Goal: Find specific page/section: Find specific page/section

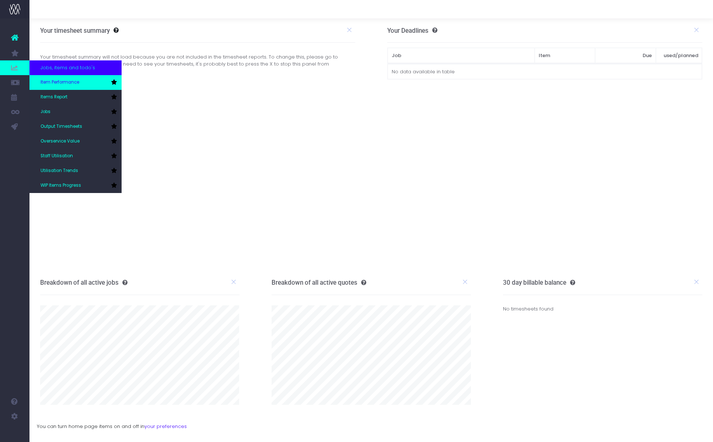
click at [55, 81] on span "Item Performance" at bounding box center [60, 82] width 39 height 7
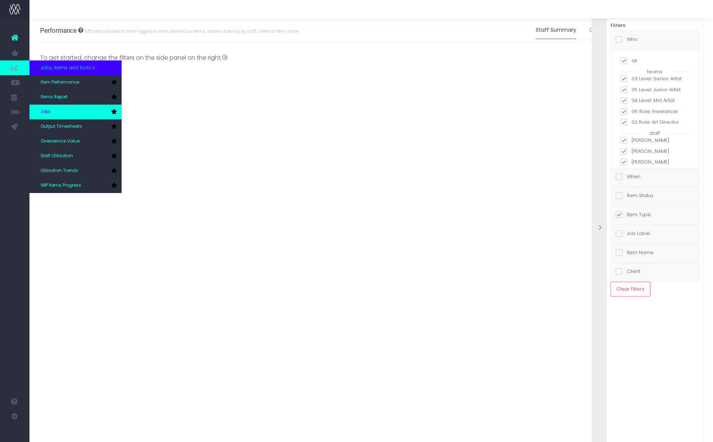
click at [66, 108] on link "Jobs" at bounding box center [75, 112] width 92 height 15
